Goal: Task Accomplishment & Management: Manage account settings

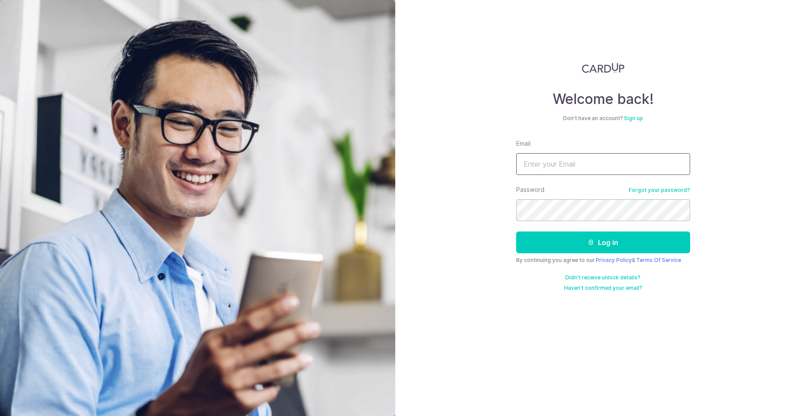
click at [557, 162] on input "Email" at bounding box center [603, 164] width 174 height 22
type input "[EMAIL_ADDRESS][DOMAIN_NAME]"
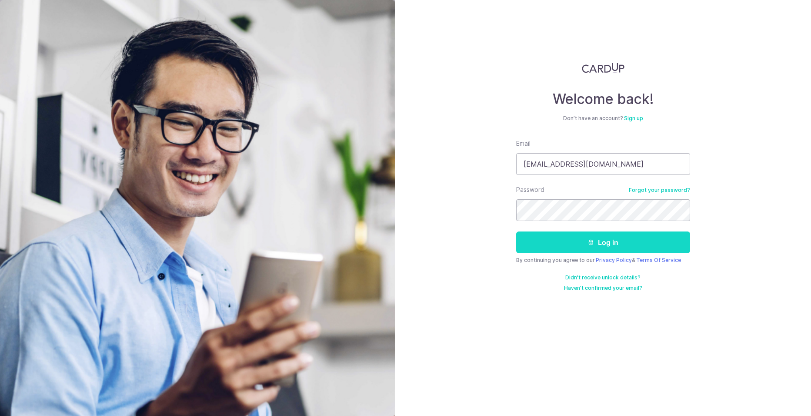
click at [592, 244] on icon "submit" at bounding box center [591, 242] width 7 height 7
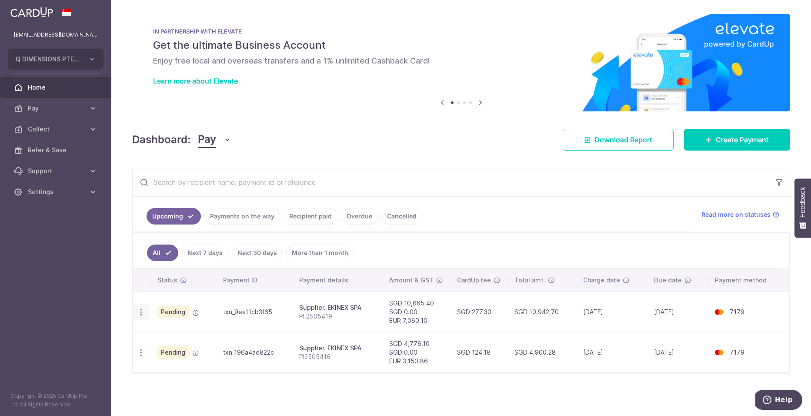
click at [141, 312] on icon "button" at bounding box center [141, 312] width 9 height 9
click at [293, 306] on td "txn_9ea11cb3f65" at bounding box center [254, 311] width 77 height 40
